Goal: Navigation & Orientation: Find specific page/section

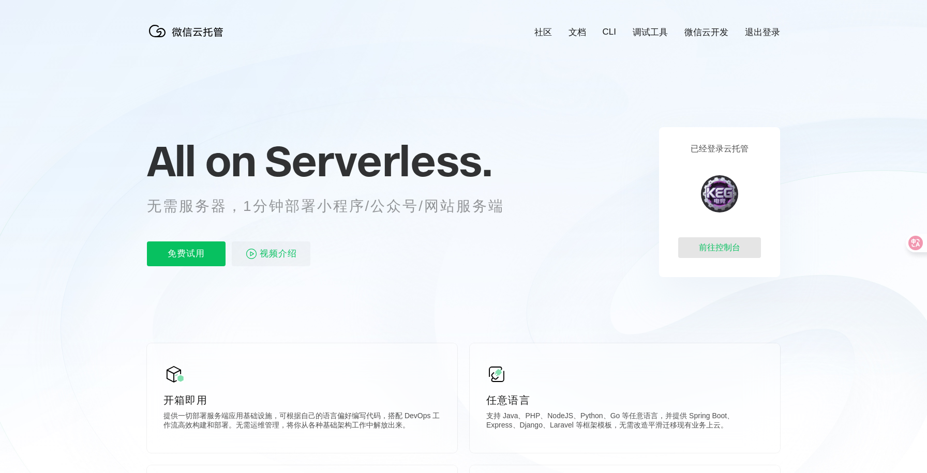
click at [736, 238] on div "前往控制台" at bounding box center [719, 247] width 83 height 21
click at [750, 248] on div "前往控制台" at bounding box center [719, 247] width 83 height 21
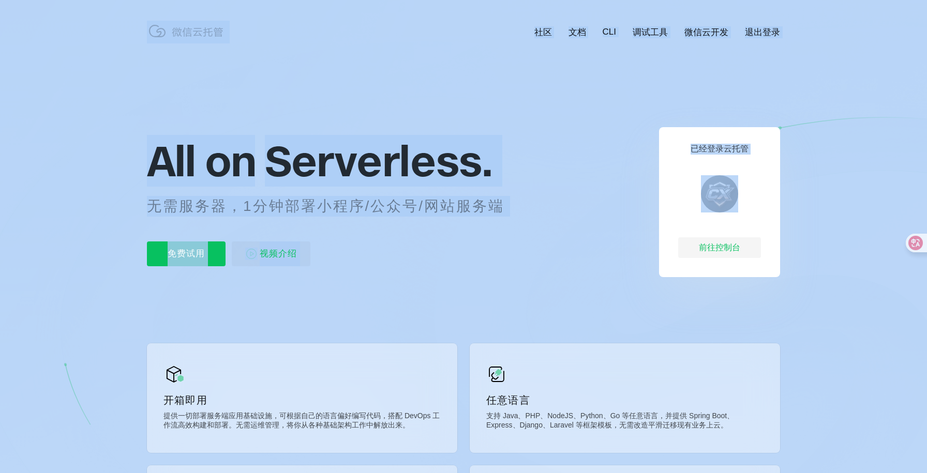
drag, startPoint x: 702, startPoint y: 254, endPoint x: 572, endPoint y: 292, distance: 135.7
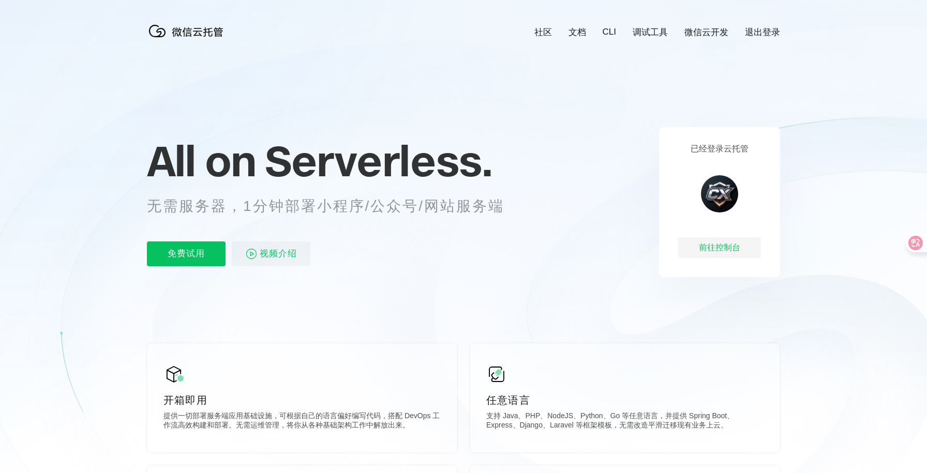
click at [576, 227] on icon at bounding box center [463, 279] width 993 height 559
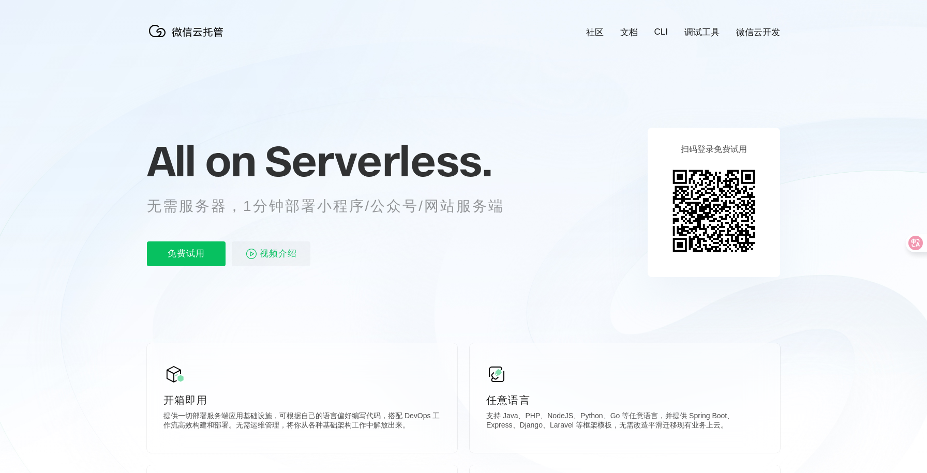
scroll to position [0, 1839]
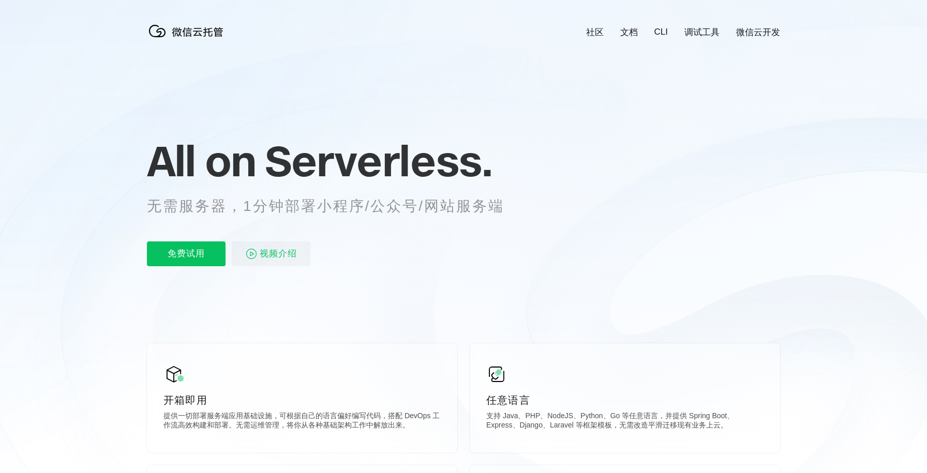
scroll to position [0, 1379]
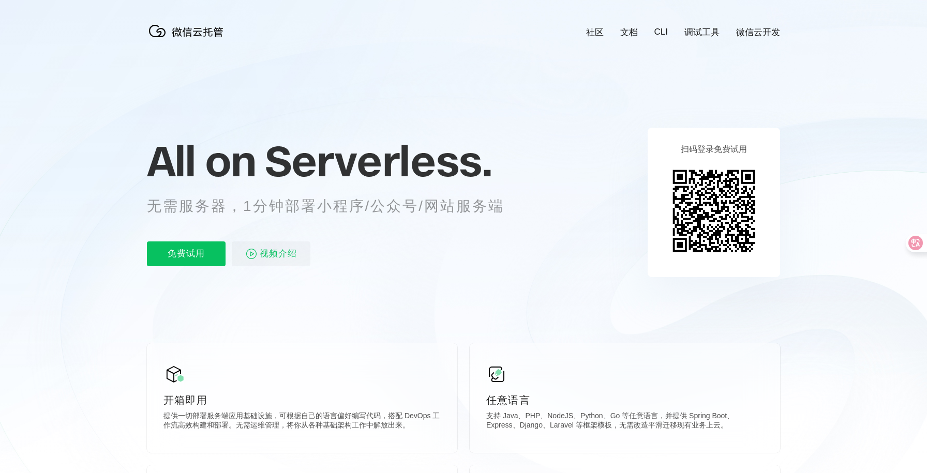
scroll to position [0, 1839]
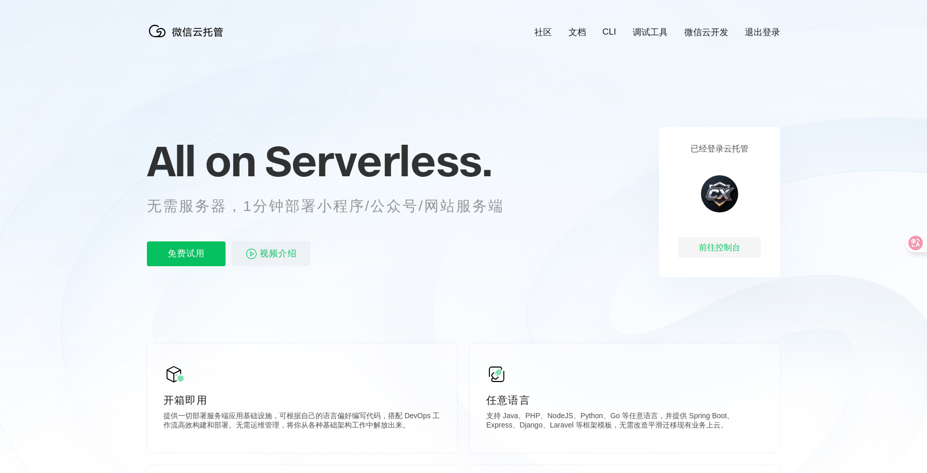
scroll to position [0, 1839]
click at [726, 251] on div "前往控制台" at bounding box center [719, 247] width 83 height 21
